Goal: Task Accomplishment & Management: Manage account settings

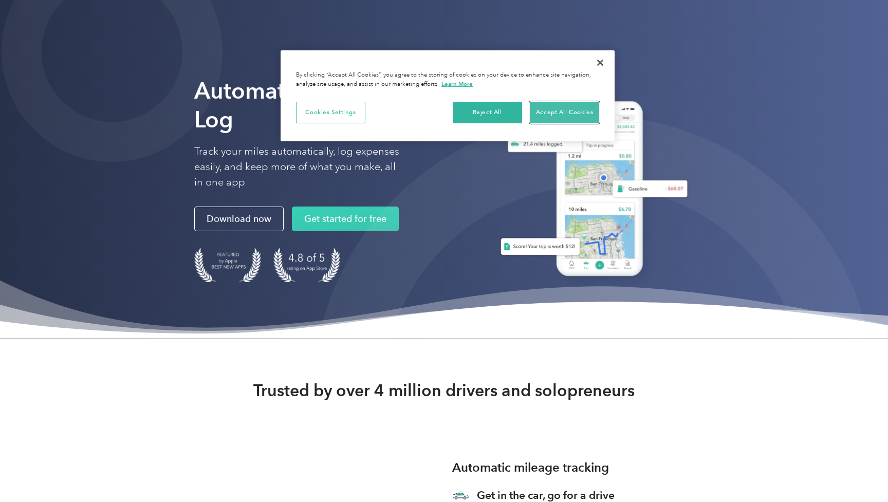
click at [535, 110] on button "Accept All Cookies" at bounding box center [564, 113] width 69 height 22
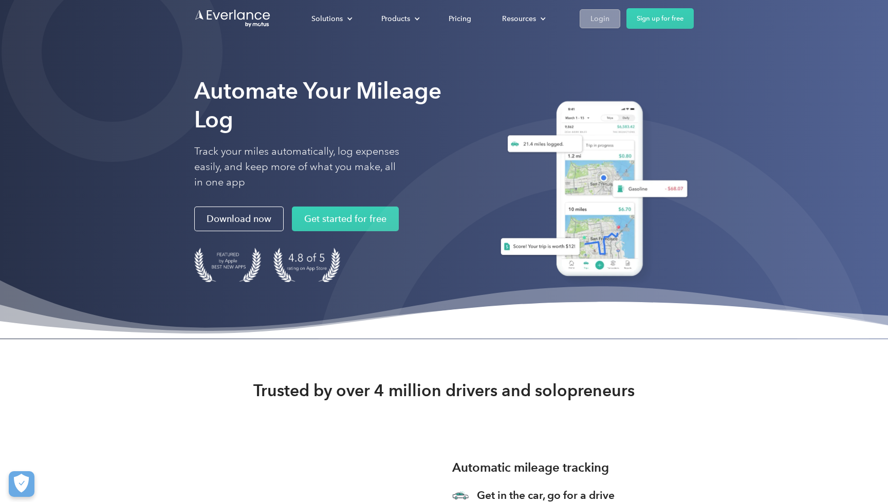
click at [605, 26] on link "Login" at bounding box center [600, 18] width 41 height 19
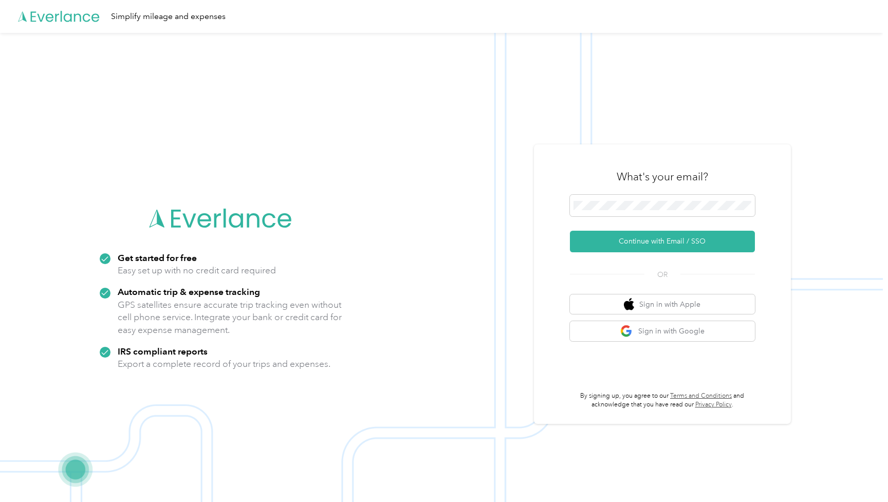
click at [626, 222] on form "Continue with Email / SSO" at bounding box center [662, 224] width 185 height 58
click at [634, 213] on span at bounding box center [662, 206] width 185 height 22
click at [570, 231] on button "Continue with Email / SSO" at bounding box center [662, 242] width 185 height 22
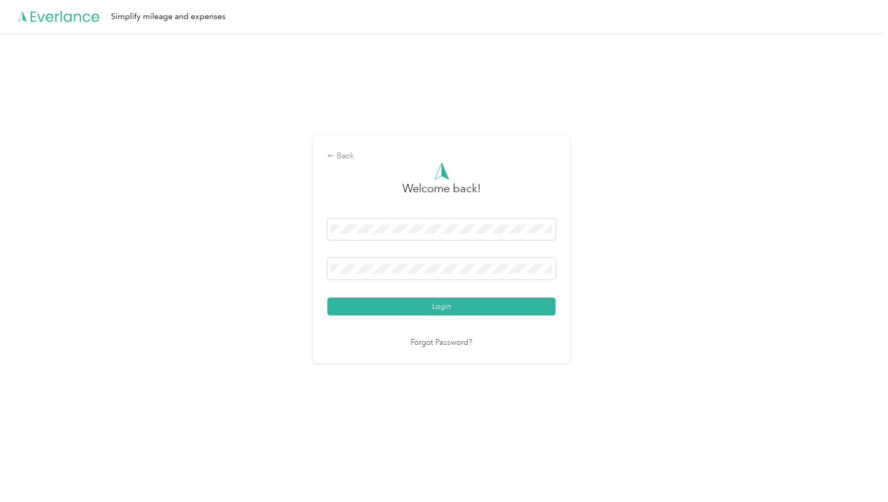
click at [327, 297] on button "Login" at bounding box center [441, 306] width 228 height 18
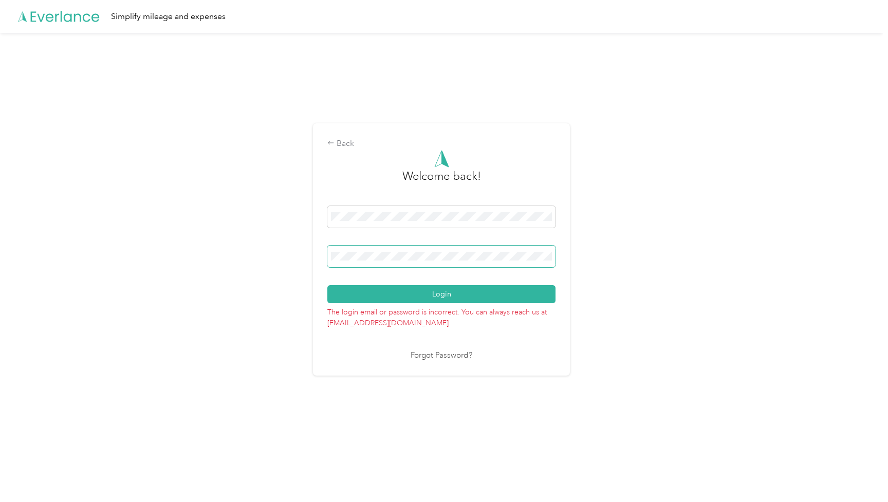
click at [414, 261] on span at bounding box center [441, 257] width 228 height 22
click at [423, 247] on span at bounding box center [441, 257] width 228 height 22
click at [424, 250] on span at bounding box center [441, 257] width 228 height 22
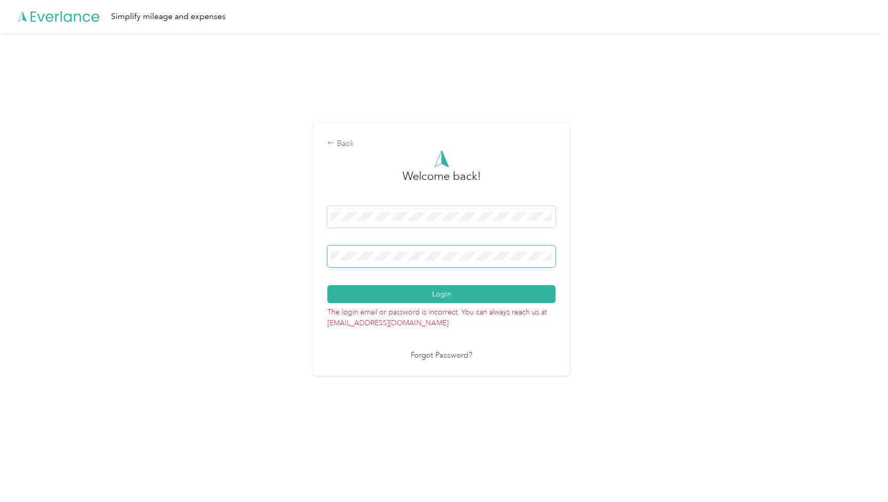
click at [424, 250] on span at bounding box center [441, 257] width 228 height 22
click at [327, 285] on button "Login" at bounding box center [441, 294] width 228 height 18
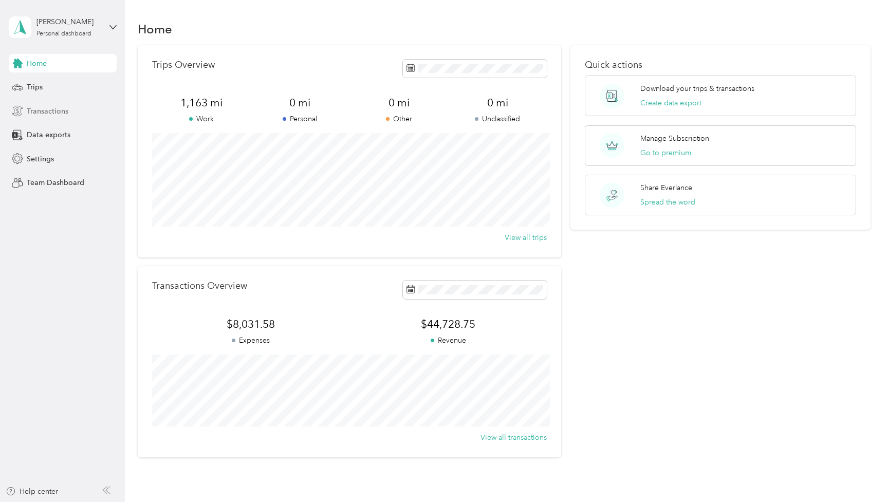
click at [54, 104] on div "Transactions" at bounding box center [63, 111] width 108 height 18
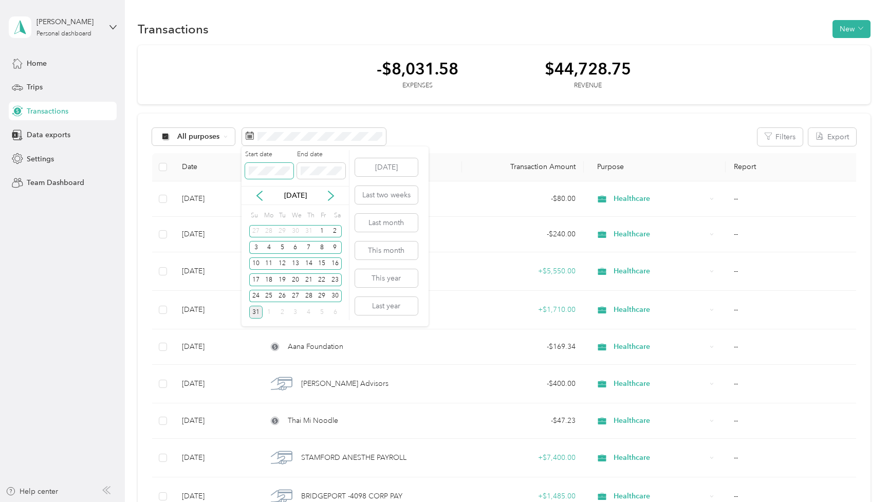
click at [267, 176] on span at bounding box center [269, 171] width 48 height 16
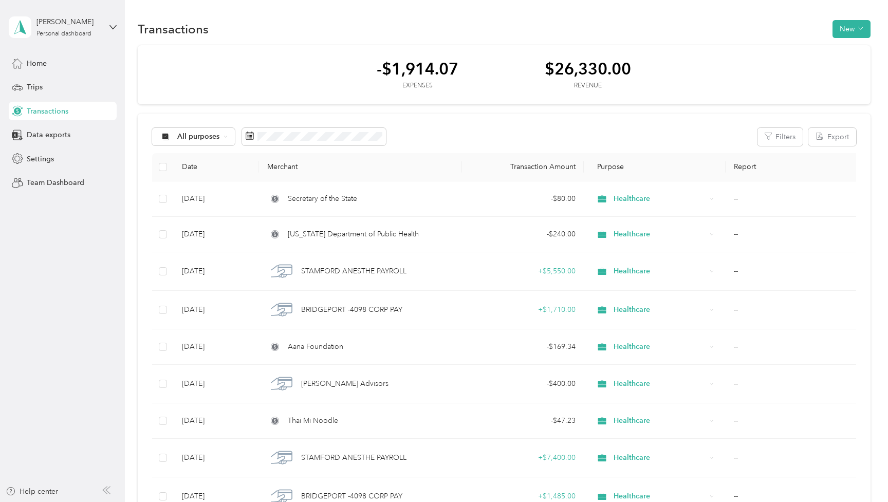
click at [474, 125] on div "All purposes Filters Export Date Merchant Transaction Amount Purpose Report [DA…" at bounding box center [504, 432] width 733 height 637
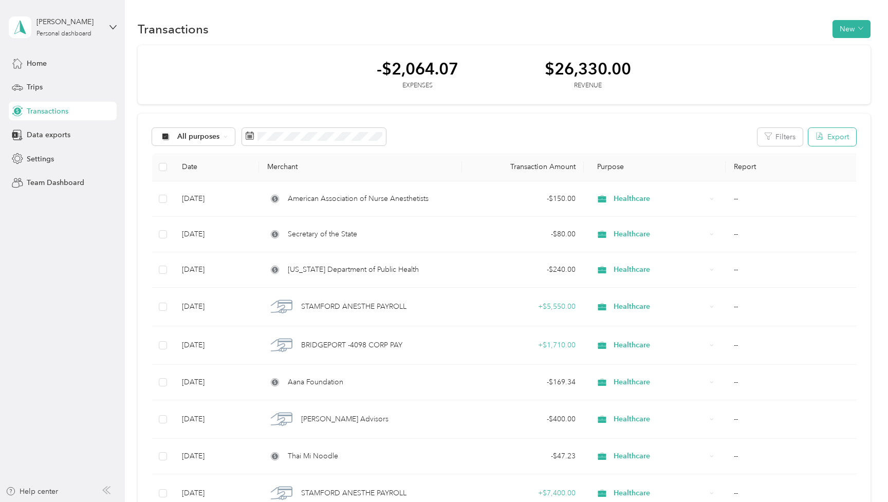
click at [844, 136] on button "Export" at bounding box center [832, 137] width 48 height 18
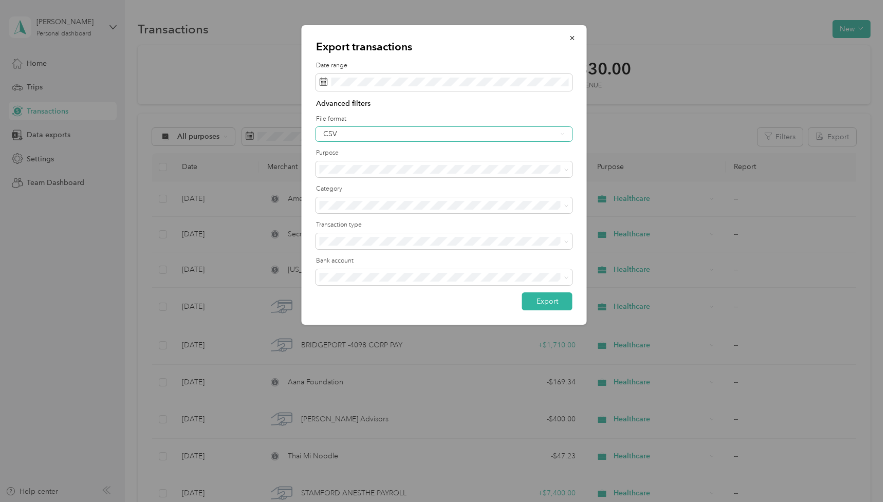
click at [446, 139] on div "CSV" at bounding box center [444, 134] width 256 height 14
click at [449, 143] on div "Advanced filters File format CSV Purpose Category Transaction type Bank account" at bounding box center [444, 195] width 256 height 194
click at [450, 138] on div "CSV" at bounding box center [444, 134] width 256 height 14
click at [448, 165] on div "Excel" at bounding box center [444, 169] width 242 height 11
click at [556, 300] on button "Export" at bounding box center [547, 301] width 50 height 18
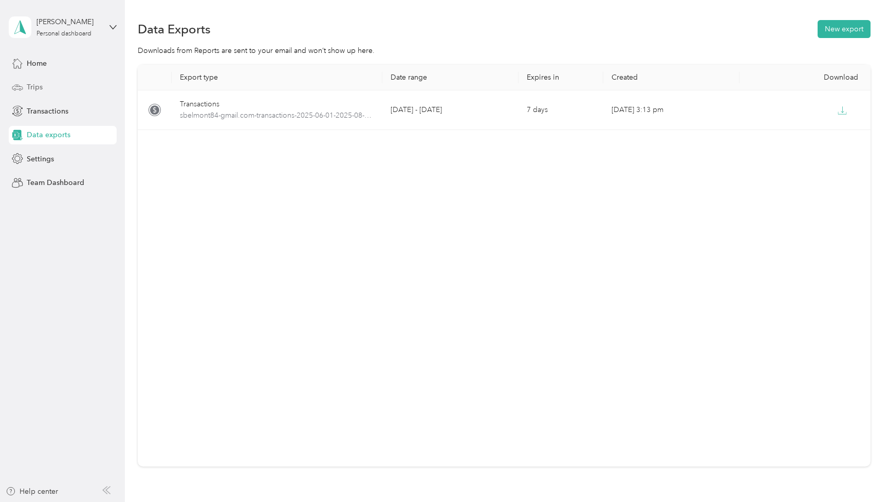
click at [40, 84] on span "Trips" at bounding box center [35, 87] width 16 height 11
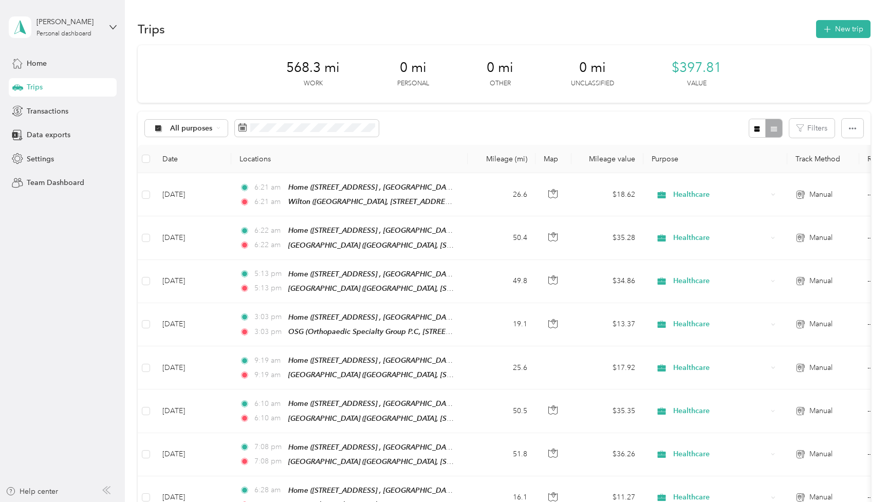
click at [458, 129] on div "All purposes Filters" at bounding box center [504, 127] width 733 height 33
click at [855, 136] on button "button" at bounding box center [853, 128] width 22 height 19
click at [852, 159] on li "Export" at bounding box center [846, 166] width 43 height 18
click at [849, 164] on span "Export" at bounding box center [843, 165] width 22 height 9
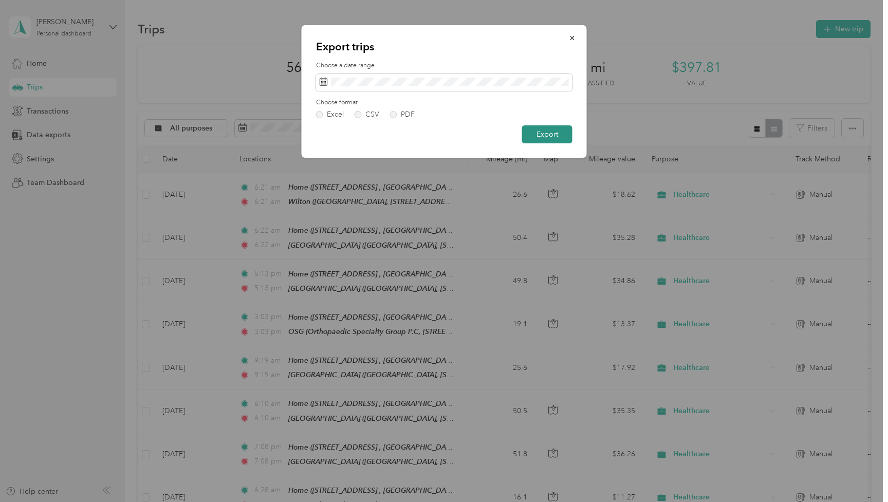
click at [536, 132] on button "Export" at bounding box center [547, 134] width 50 height 18
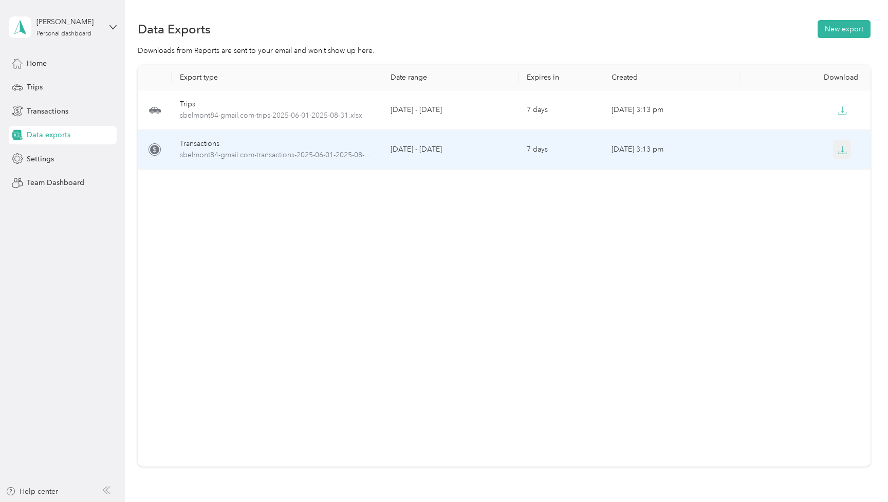
click at [840, 147] on icon "button" at bounding box center [842, 149] width 9 height 9
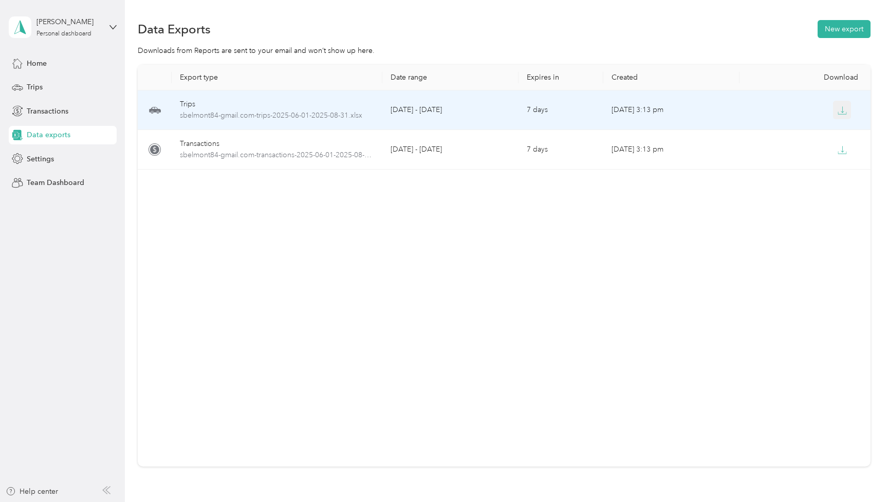
click at [839, 106] on icon "button" at bounding box center [842, 110] width 9 height 9
